Goal: Information Seeking & Learning: Learn about a topic

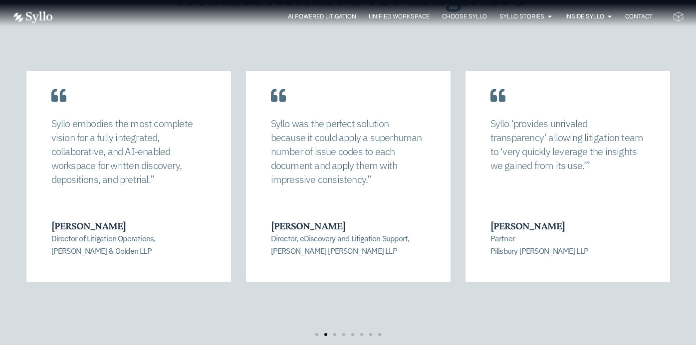
scroll to position [1931, 0]
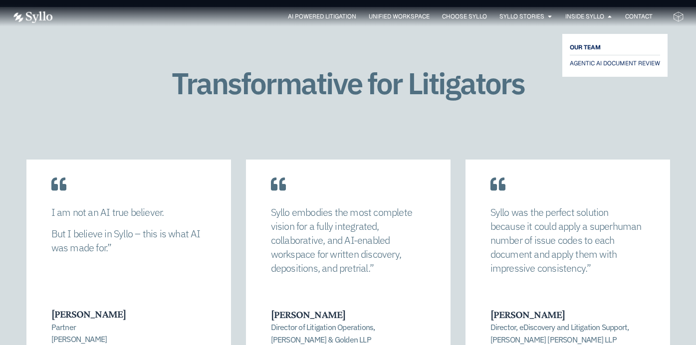
click at [588, 44] on span "OUR TEAM" at bounding box center [584, 47] width 31 height 12
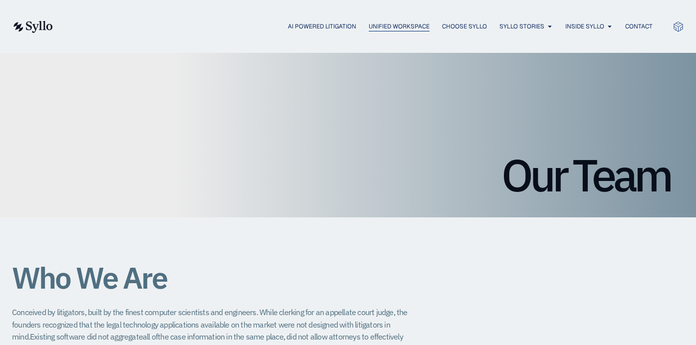
click at [393, 30] on span "Unified Workspace" at bounding box center [398, 26] width 61 height 9
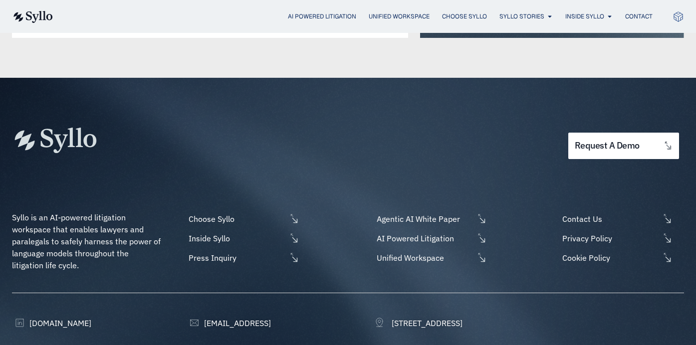
scroll to position [2694, 0]
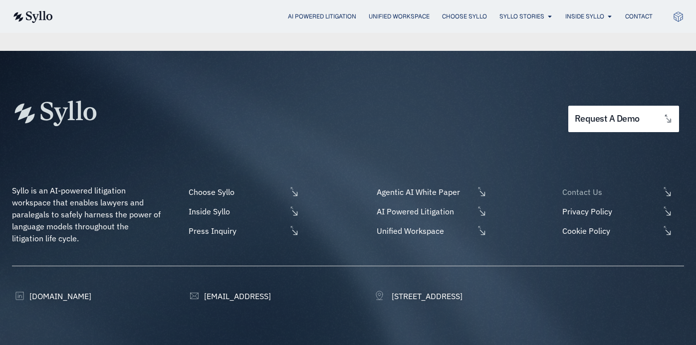
click at [594, 186] on span "Contact Us" at bounding box center [609, 192] width 100 height 12
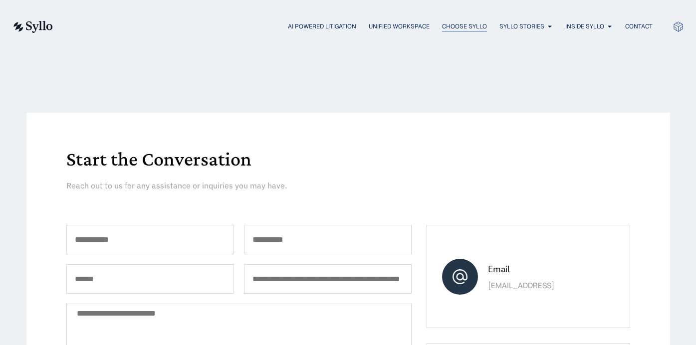
click at [434, 26] on ul "AI Powered Litigation Unified Workspace Choose Syllo Syllo Stories Close Syllo …" at bounding box center [362, 26] width 579 height 9
click at [450, 26] on span "Choose Syllo" at bounding box center [464, 26] width 45 height 9
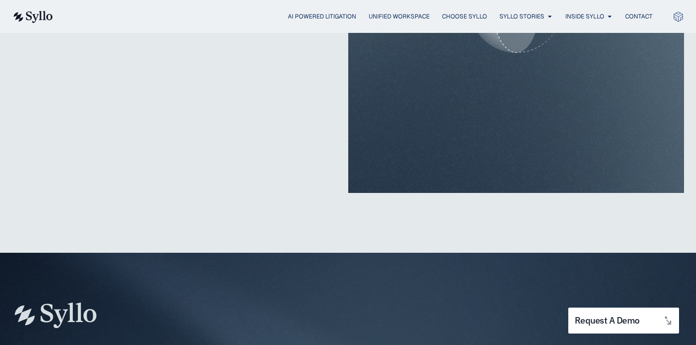
scroll to position [2528, 0]
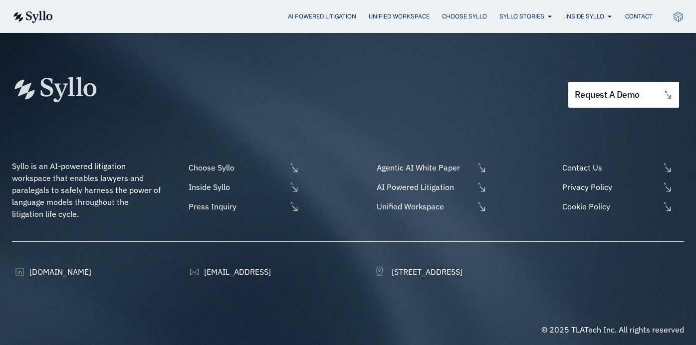
click at [28, 16] on img at bounding box center [32, 17] width 41 height 12
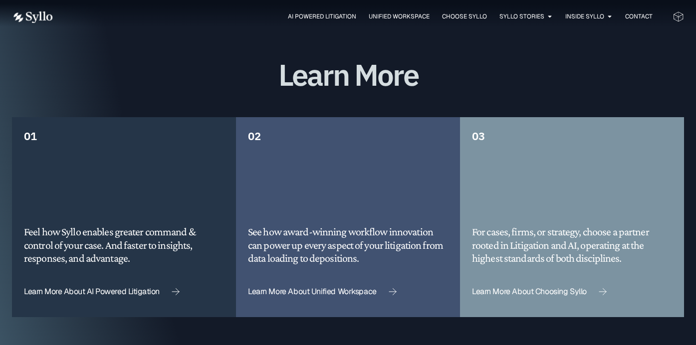
scroll to position [2493, 0]
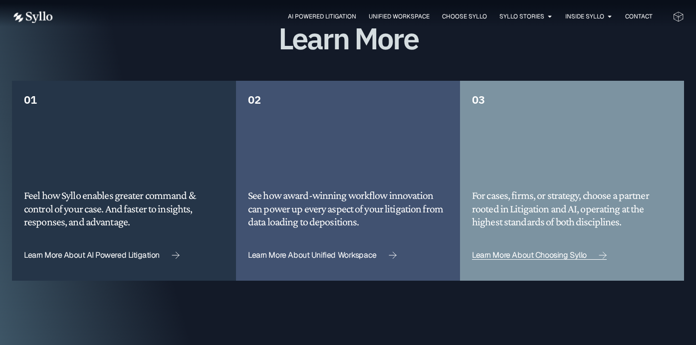
click at [521, 251] on span "Learn More About Choosing Syllo" at bounding box center [529, 255] width 115 height 8
